Goal: Information Seeking & Learning: Check status

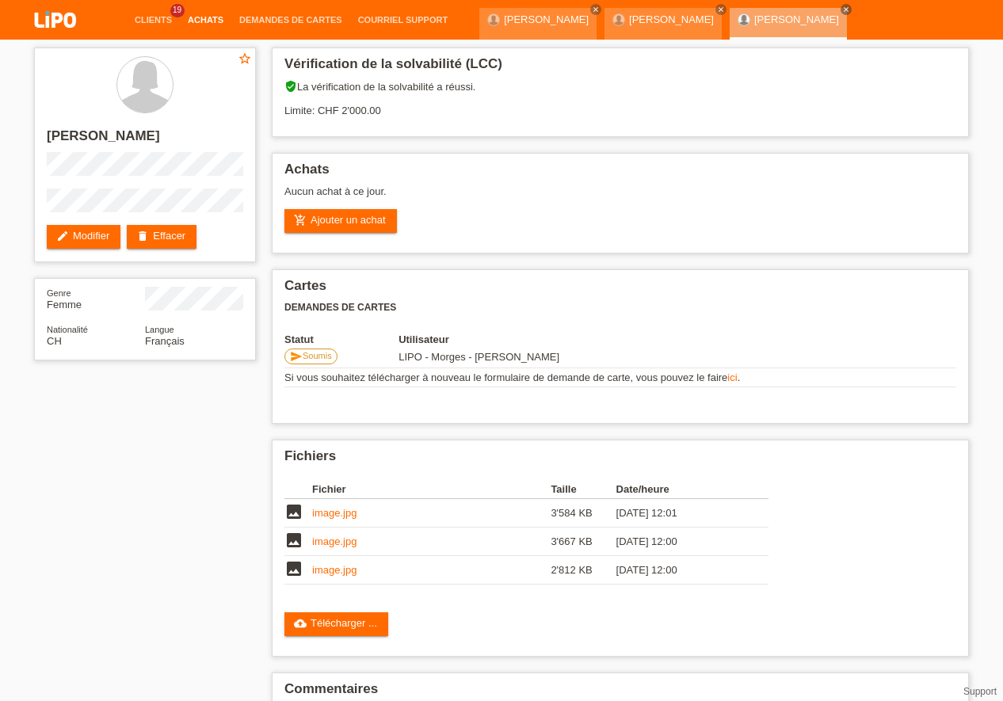
click at [198, 21] on link "Achats" at bounding box center [205, 20] width 51 height 10
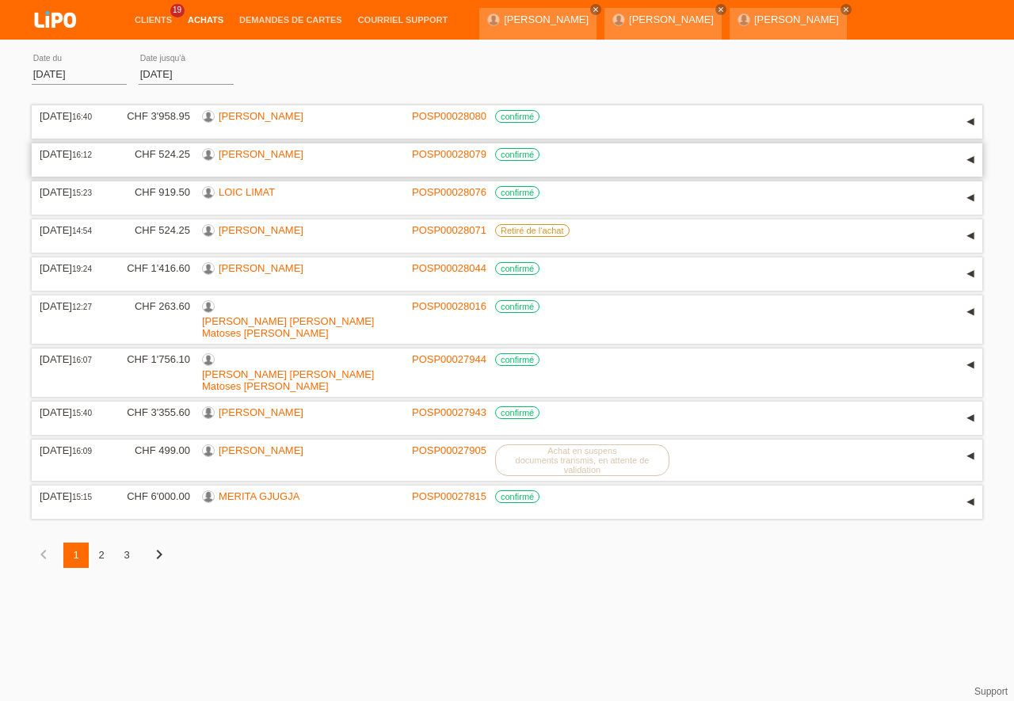
click at [264, 156] on link "[PERSON_NAME]" at bounding box center [261, 154] width 85 height 12
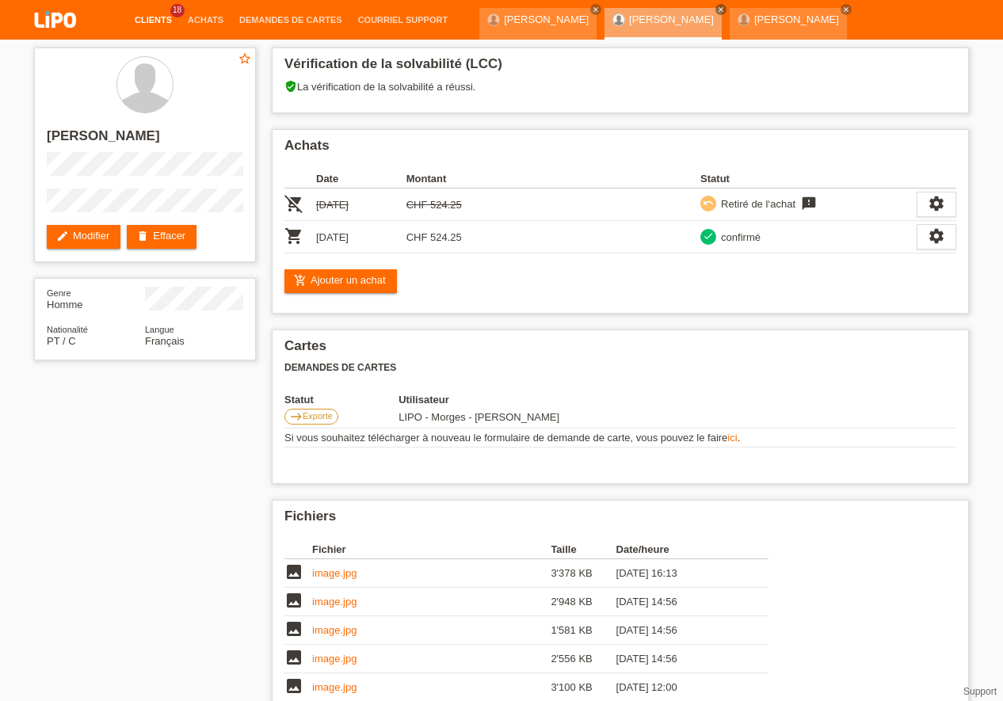
click at [155, 20] on link "Clients" at bounding box center [153, 20] width 53 height 10
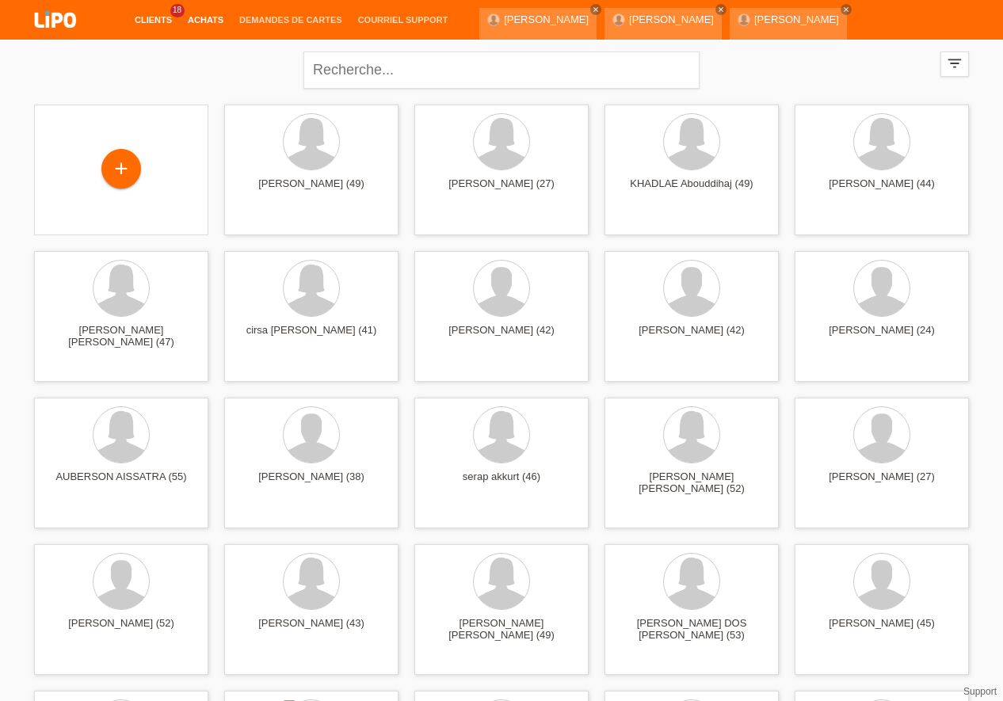
click at [194, 19] on link "Achats" at bounding box center [205, 20] width 51 height 10
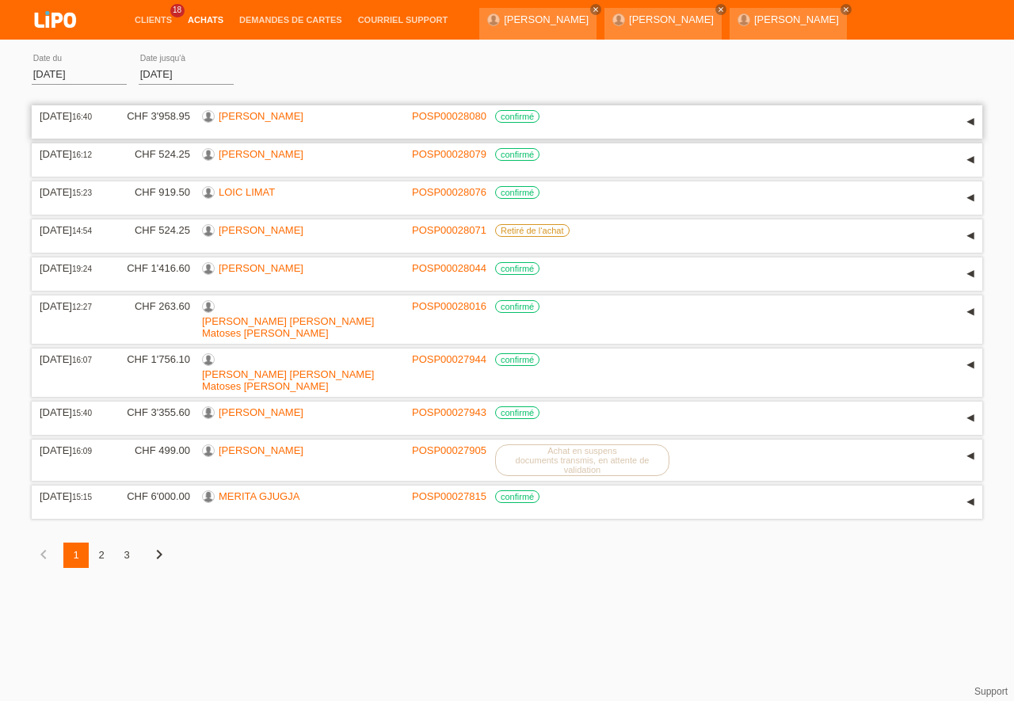
click at [232, 115] on link "[PERSON_NAME]" at bounding box center [261, 116] width 85 height 12
click at [245, 190] on link "LOIC LIMAT" at bounding box center [247, 192] width 56 height 12
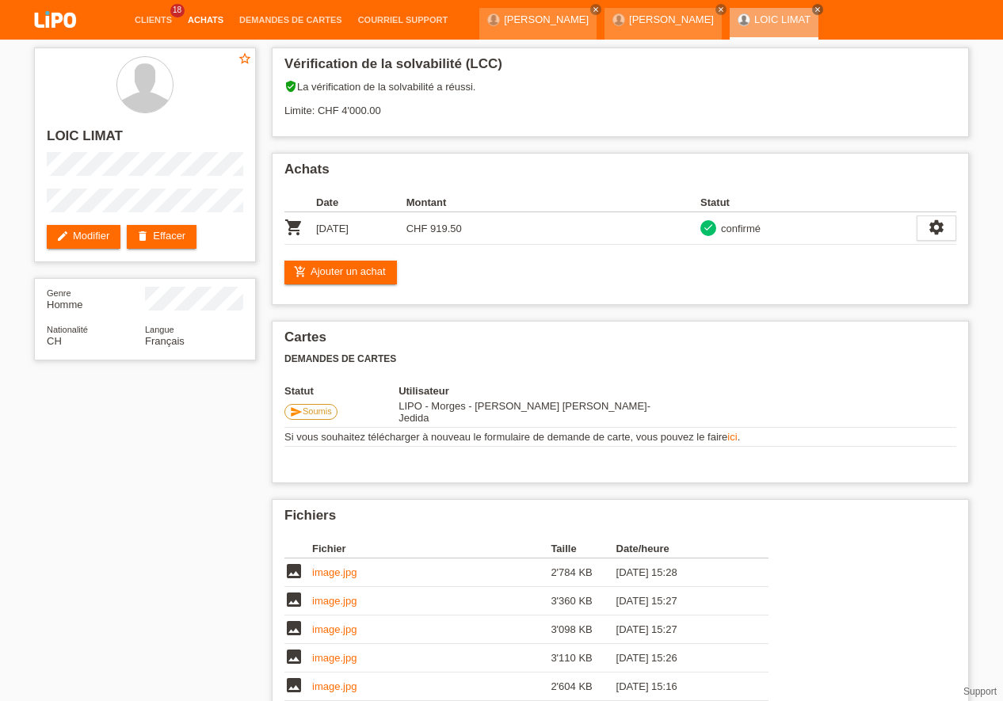
click at [201, 17] on link "Achats" at bounding box center [205, 20] width 51 height 10
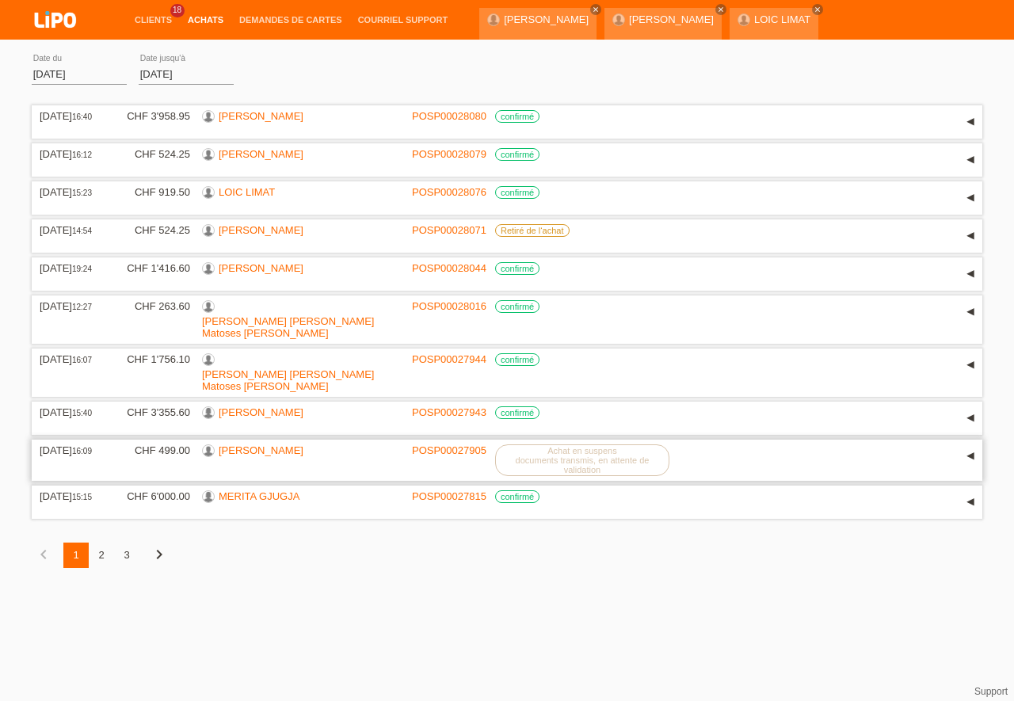
click at [293, 444] on link "[PERSON_NAME]" at bounding box center [261, 450] width 85 height 12
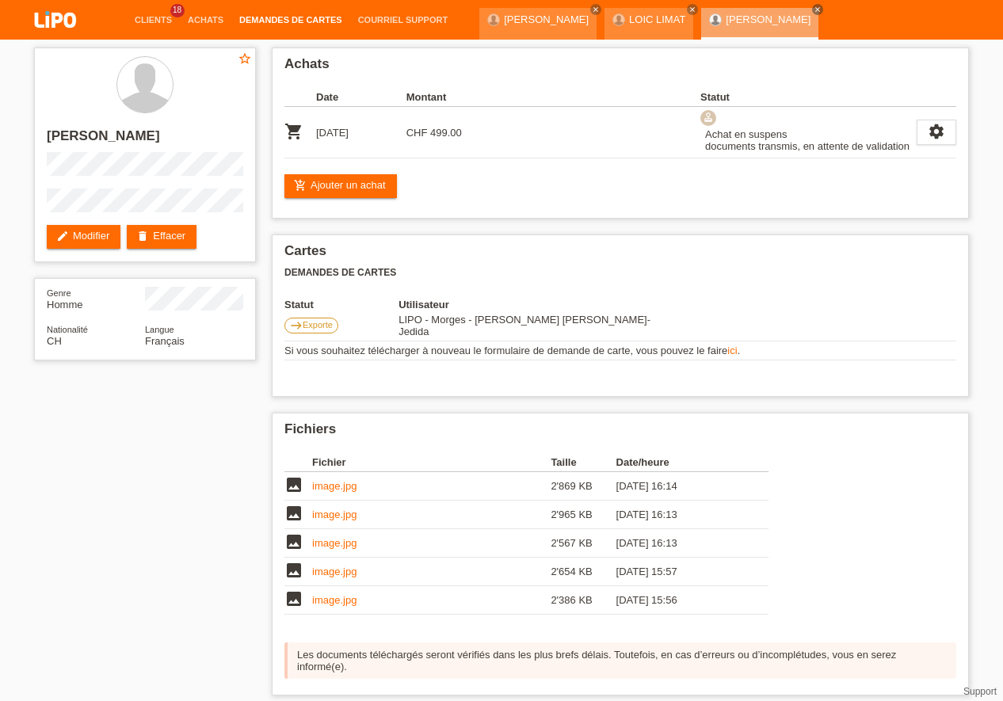
click at [261, 19] on link "Demandes de cartes" at bounding box center [290, 20] width 119 height 10
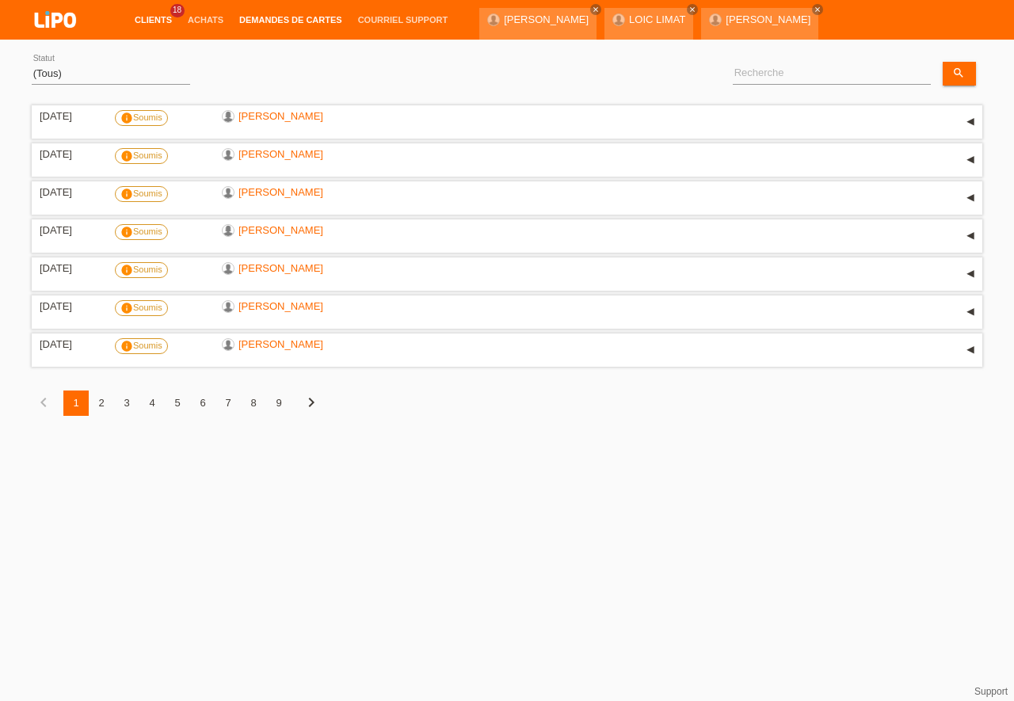
click at [161, 17] on link "Clients" at bounding box center [153, 20] width 53 height 10
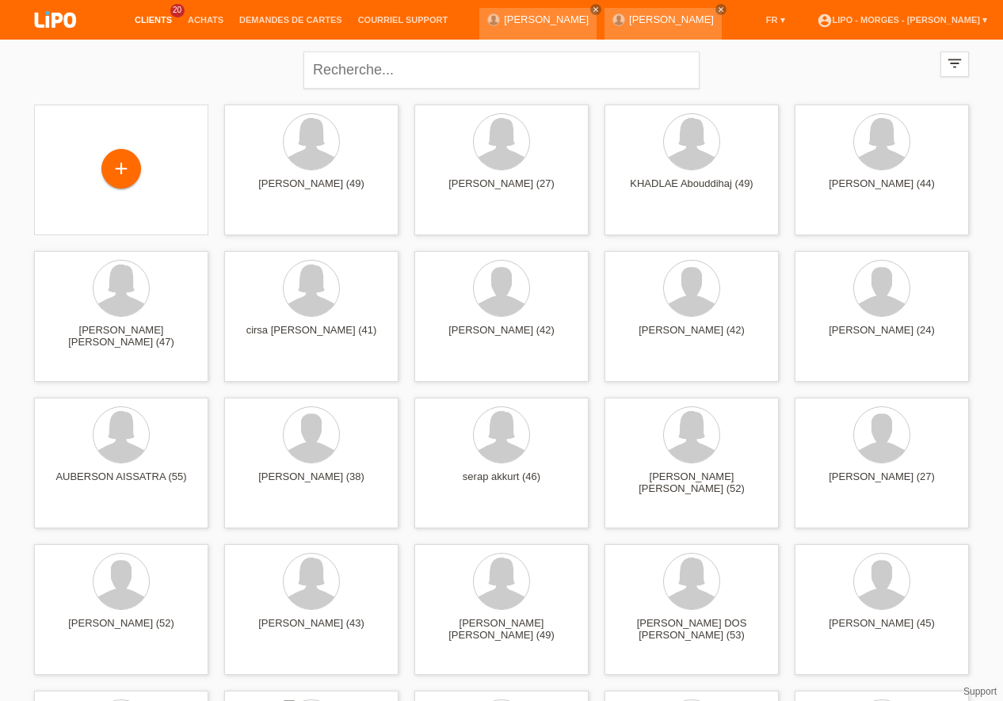
click at [187, 29] on li "Achats" at bounding box center [205, 20] width 51 height 40
click at [204, 20] on link "Achats" at bounding box center [205, 20] width 51 height 10
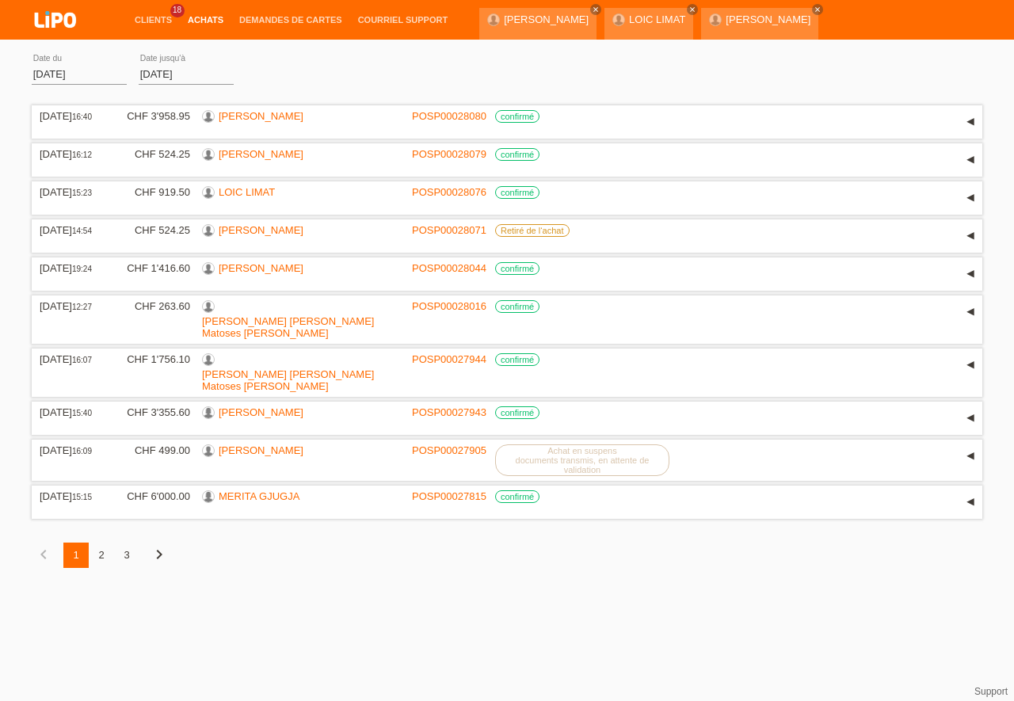
click at [131, 542] on div "3" at bounding box center [126, 554] width 25 height 25
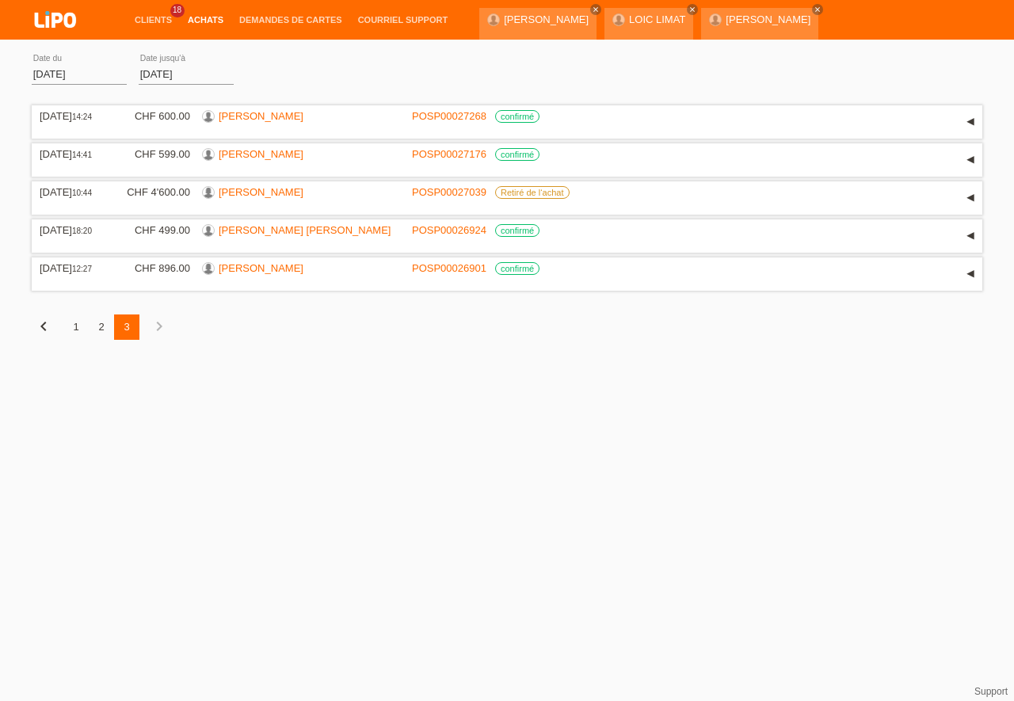
click at [95, 339] on div "2" at bounding box center [101, 326] width 25 height 25
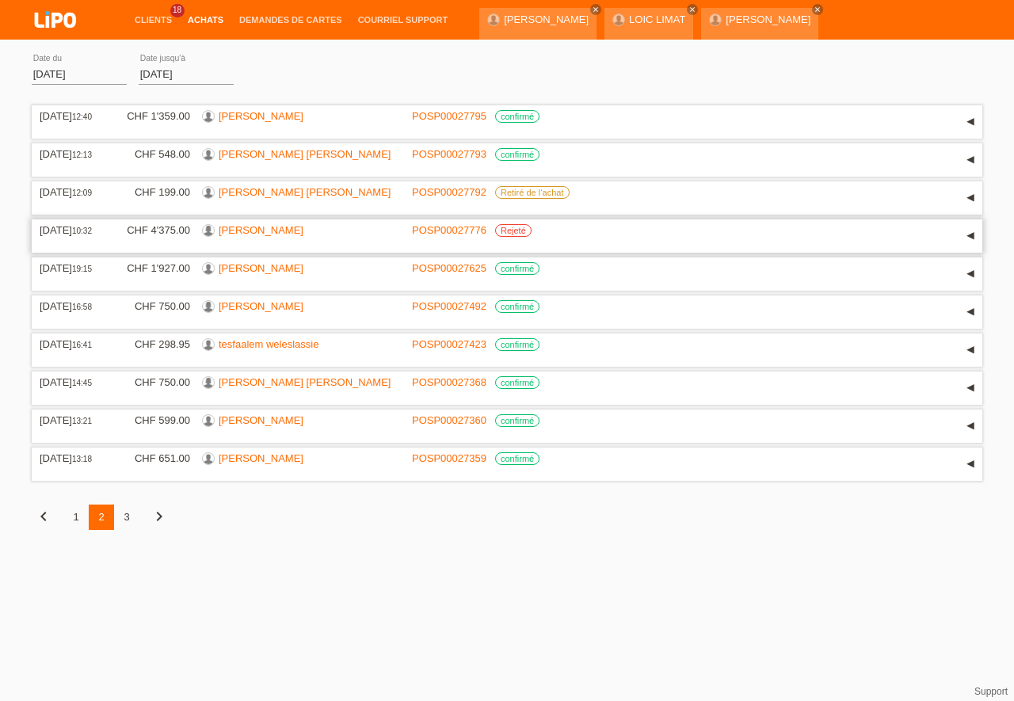
click at [973, 237] on div "▾" at bounding box center [970, 236] width 24 height 24
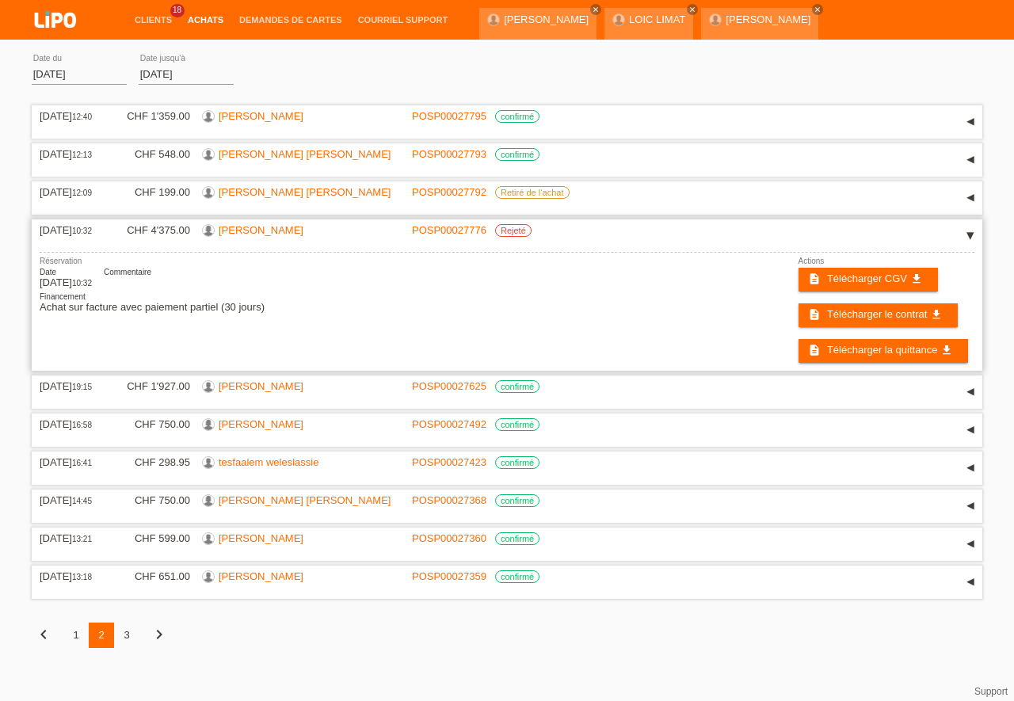
click at [971, 237] on div "▾" at bounding box center [970, 236] width 24 height 24
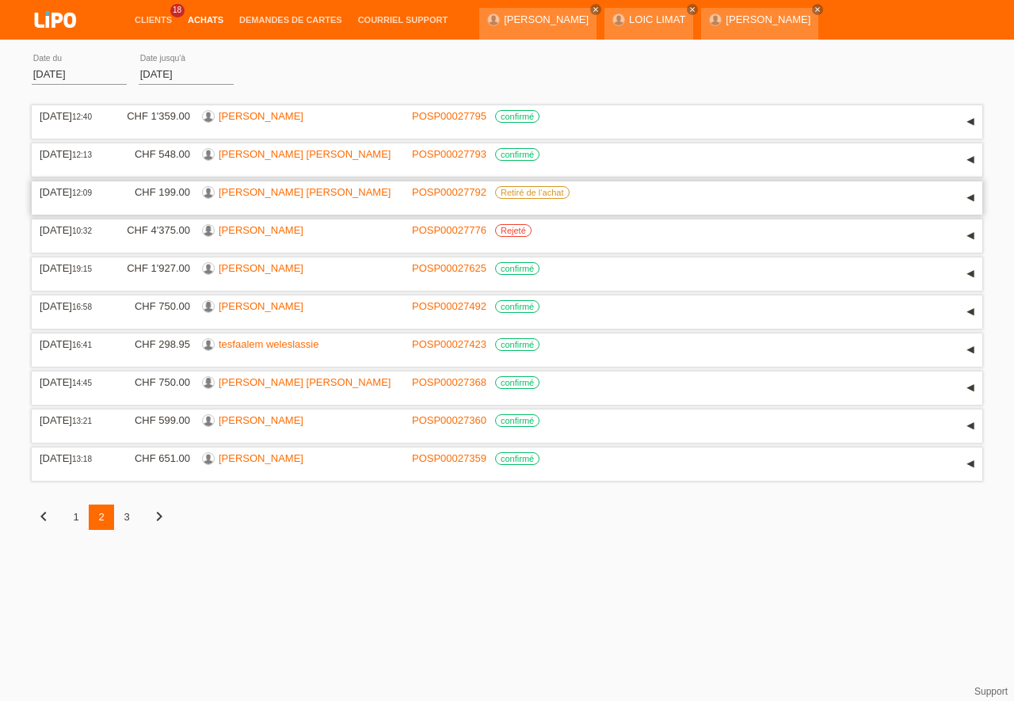
click at [181, 196] on div "CHF 199.00" at bounding box center [152, 192] width 75 height 12
click at [533, 195] on label "Retiré de l‘achat" at bounding box center [532, 192] width 74 height 13
click at [976, 196] on div "▾" at bounding box center [970, 198] width 24 height 24
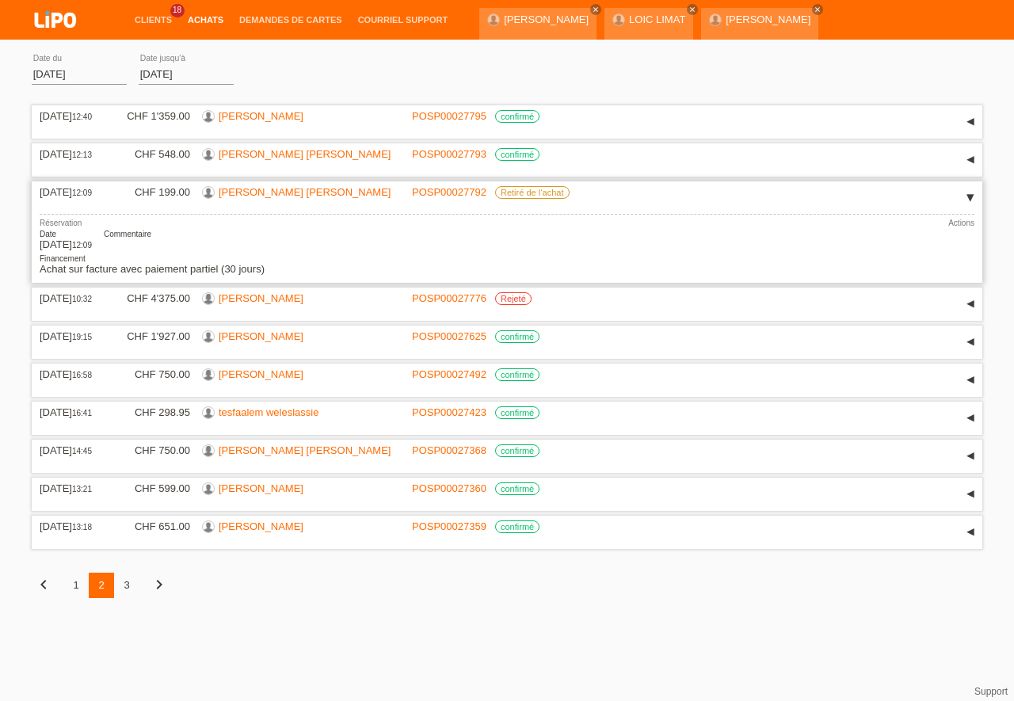
click at [972, 198] on div "▾" at bounding box center [970, 198] width 24 height 24
